Goal: Complete application form

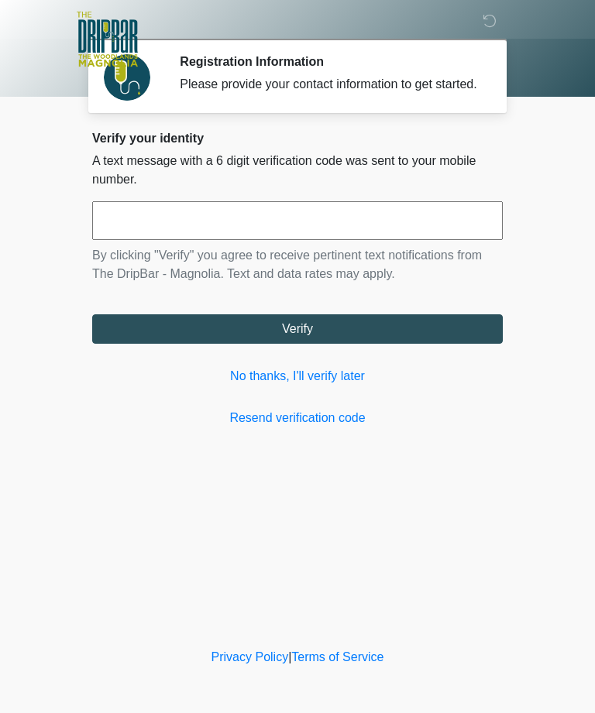
click at [266, 227] on input "text" at bounding box center [297, 220] width 410 height 39
type input "******"
click at [317, 344] on button "Verify" at bounding box center [297, 328] width 410 height 29
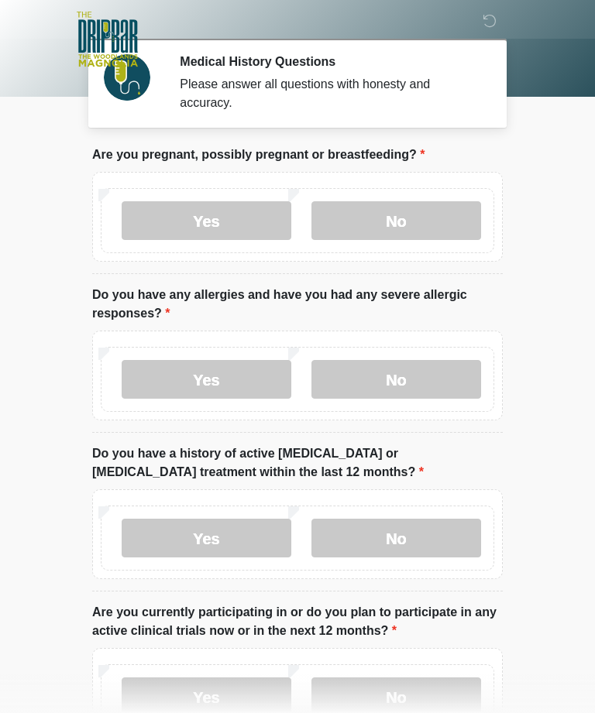
click at [397, 215] on label "No" at bounding box center [396, 220] width 170 height 39
click at [418, 383] on label "No" at bounding box center [396, 379] width 170 height 39
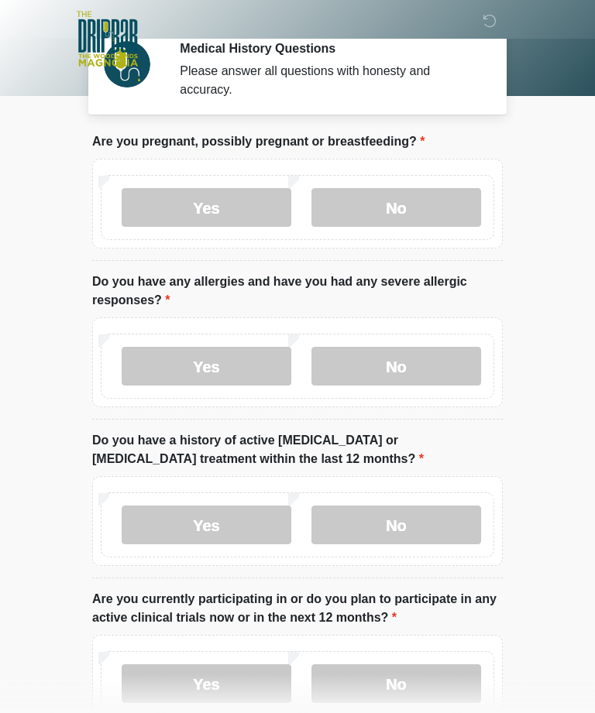
scroll to position [13, 0]
click at [217, 534] on label "Yes" at bounding box center [207, 525] width 170 height 39
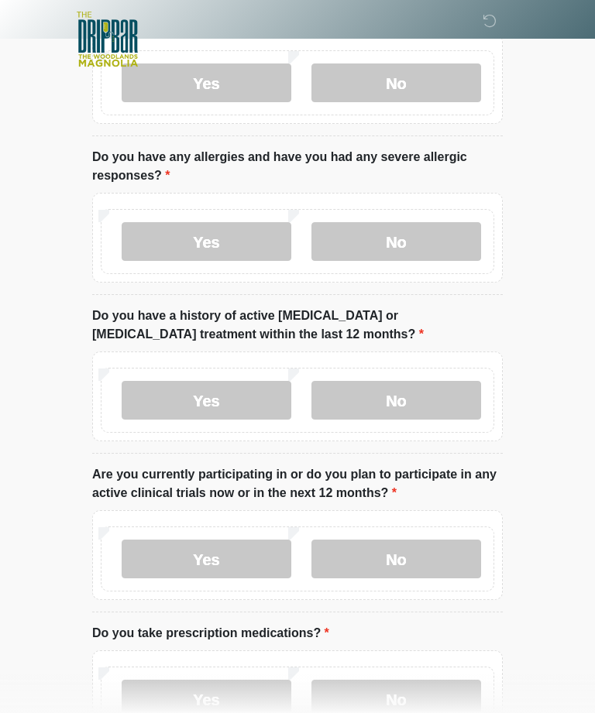
scroll to position [143, 0]
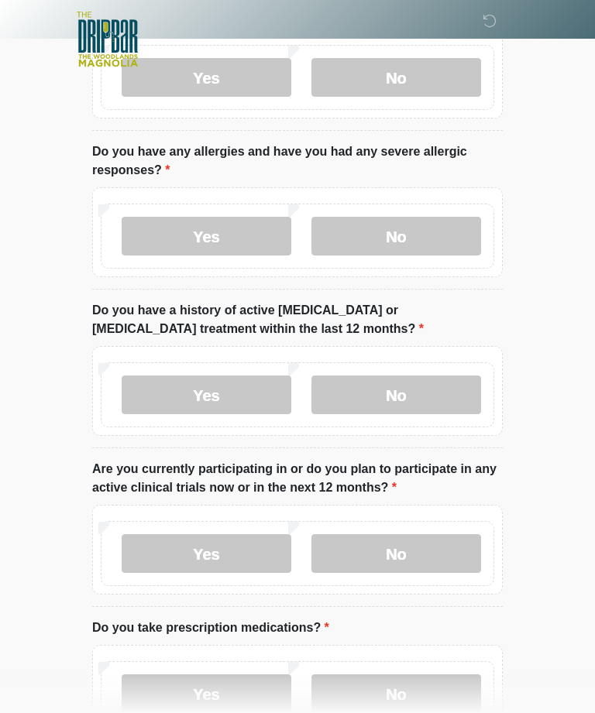
click at [409, 546] on label "No" at bounding box center [396, 553] width 170 height 39
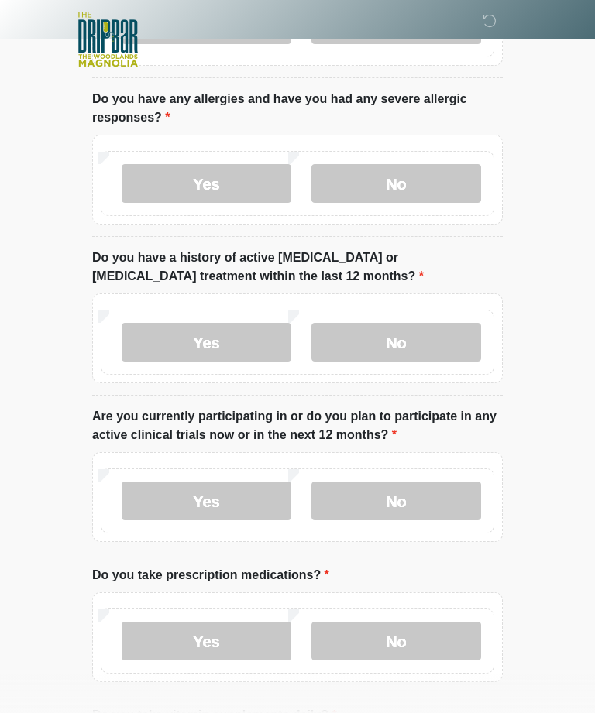
scroll to position [219, 0]
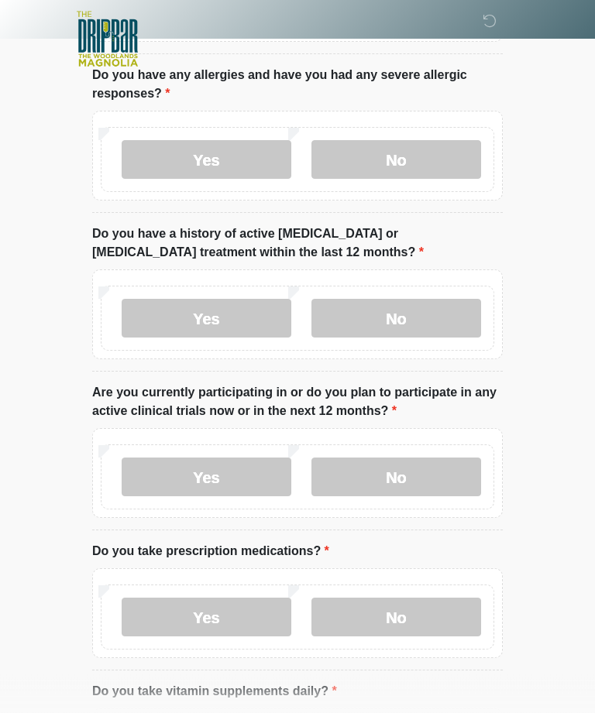
click at [242, 615] on label "Yes" at bounding box center [207, 618] width 170 height 39
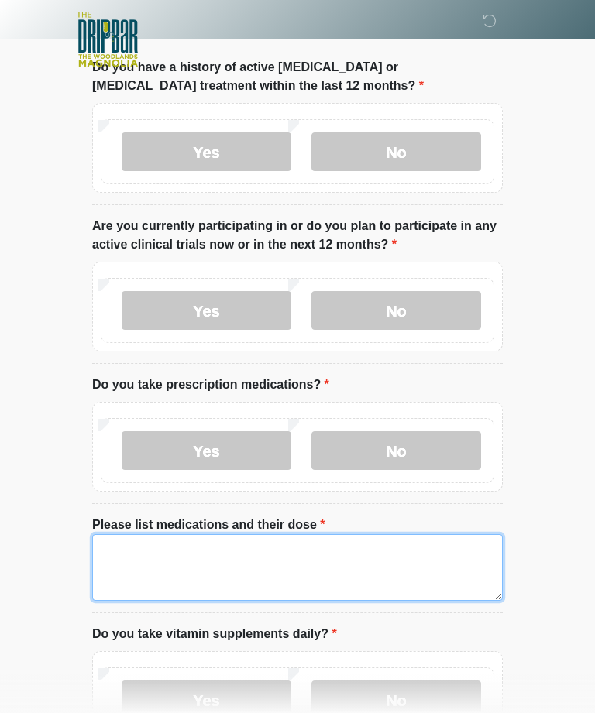
click at [274, 571] on textarea "Please list medications and their dose" at bounding box center [297, 567] width 410 height 67
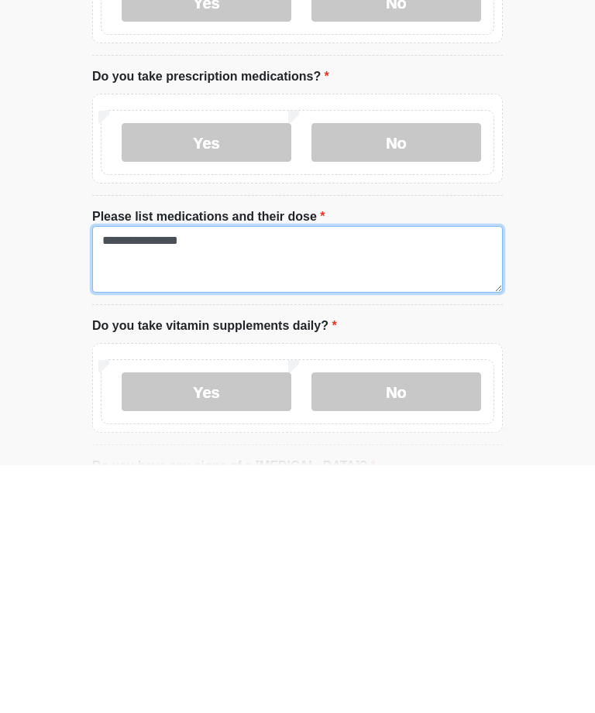
click at [249, 474] on textarea "**********" at bounding box center [297, 507] width 410 height 67
type textarea "**********"
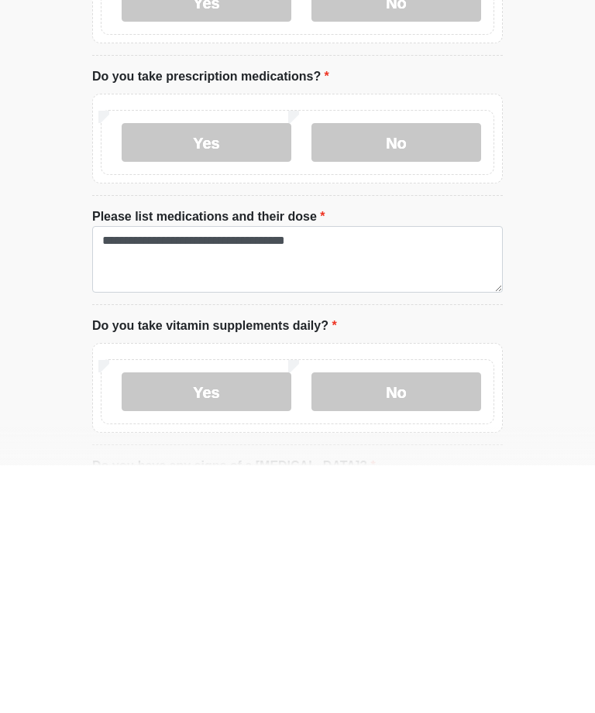
click at [244, 620] on label "Yes" at bounding box center [207, 639] width 170 height 39
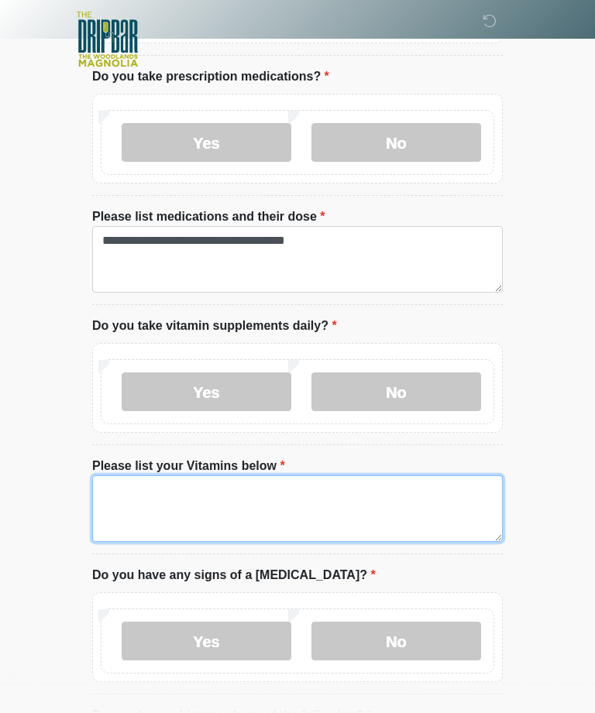
click at [254, 503] on textarea "Please list your Vitamins below" at bounding box center [297, 508] width 410 height 67
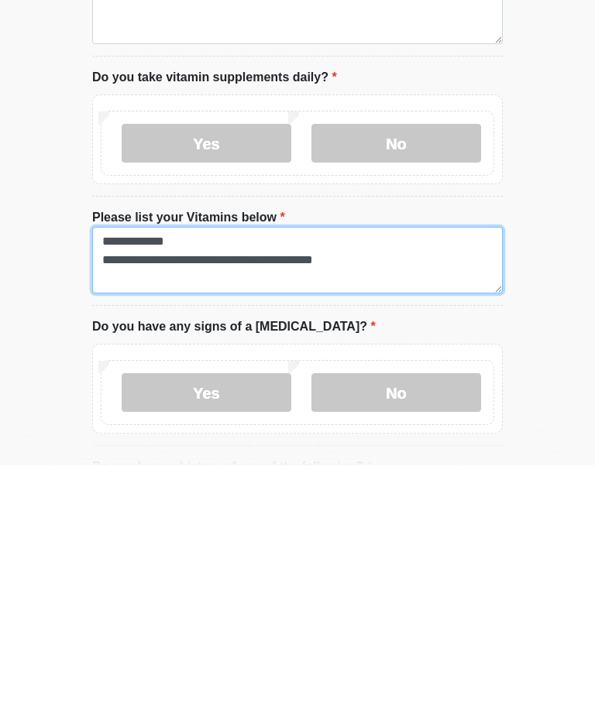
type textarea "**********"
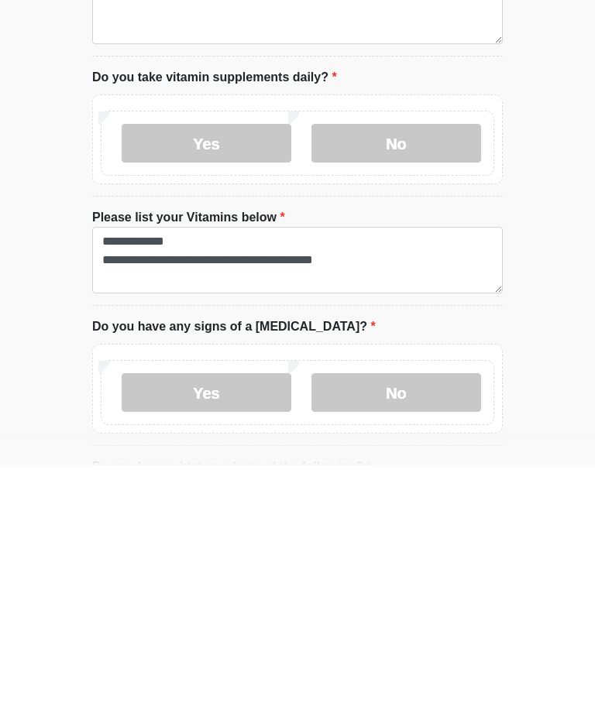
click at [398, 621] on label "No" at bounding box center [396, 640] width 170 height 39
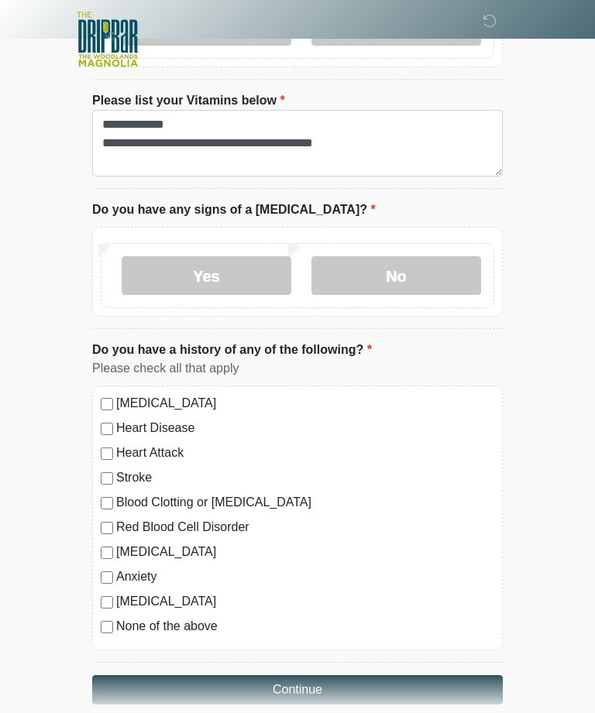
scroll to position [1082, 0]
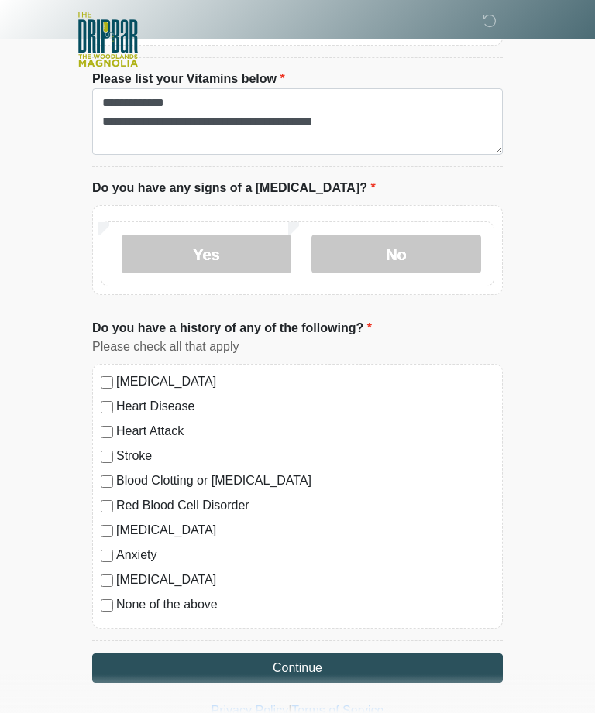
click at [265, 664] on button "Continue" at bounding box center [297, 668] width 410 height 29
click at [314, 670] on button "Continue" at bounding box center [297, 668] width 410 height 29
click at [101, 583] on div "[MEDICAL_DATA]" at bounding box center [297, 580] width 393 height 19
click at [314, 674] on button "Continue" at bounding box center [297, 668] width 410 height 29
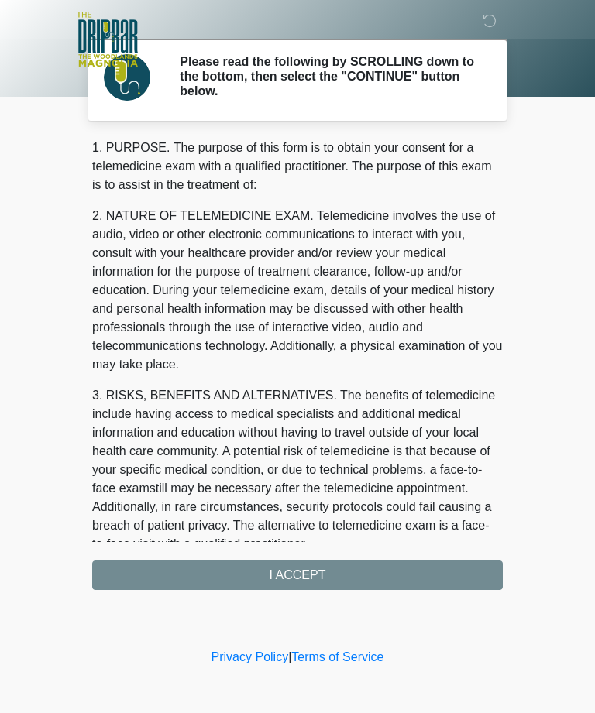
scroll to position [0, 0]
click at [321, 577] on div "1. PURPOSE. The purpose of this form is to obtain your consent for a telemedici…" at bounding box center [297, 364] width 410 height 451
click at [326, 581] on div "1. PURPOSE. The purpose of this form is to obtain your consent for a telemedici…" at bounding box center [297, 364] width 410 height 451
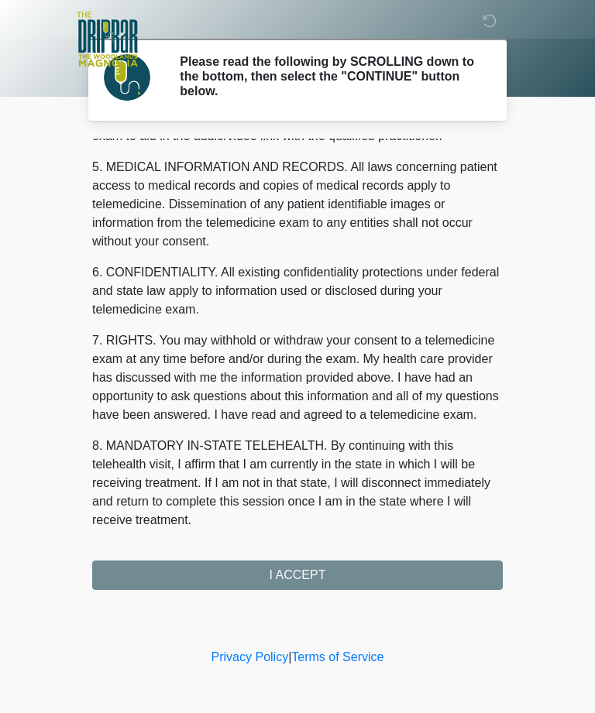
scroll to position [495, 0]
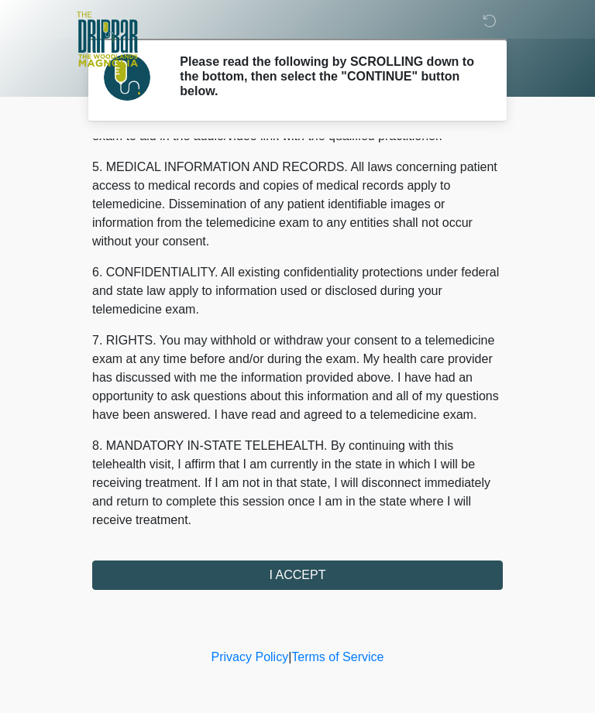
click at [315, 583] on button "I ACCEPT" at bounding box center [297, 575] width 410 height 29
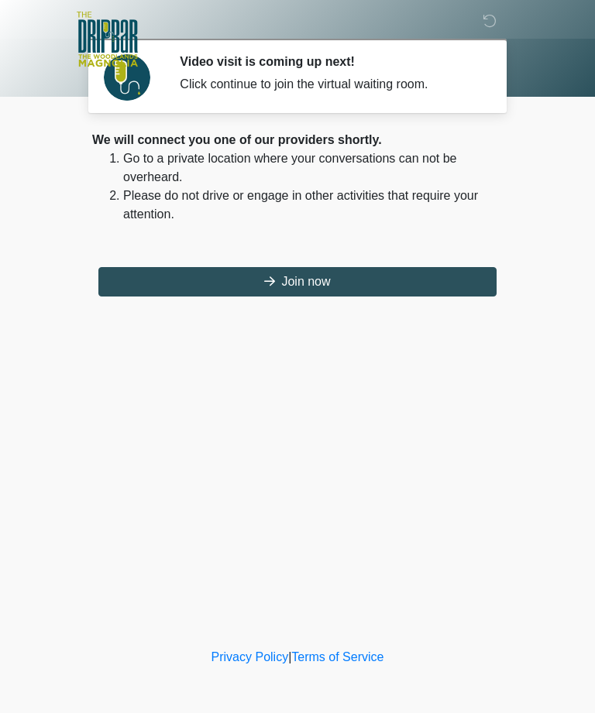
click at [331, 290] on button "Join now" at bounding box center [297, 281] width 398 height 29
